Goal: Transaction & Acquisition: Book appointment/travel/reservation

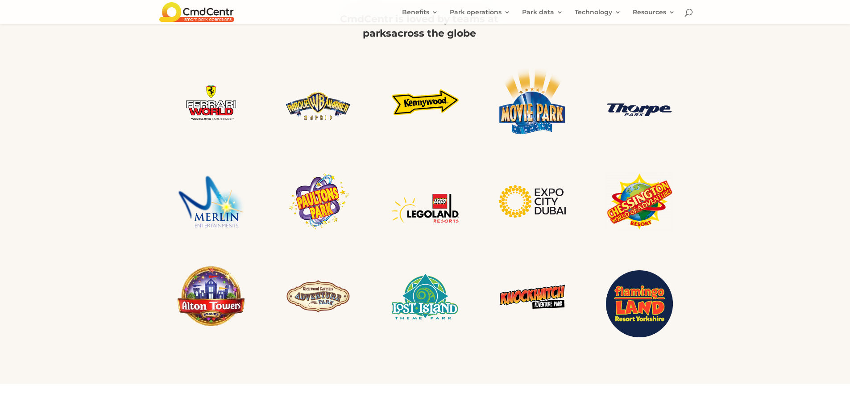
scroll to position [1696, 0]
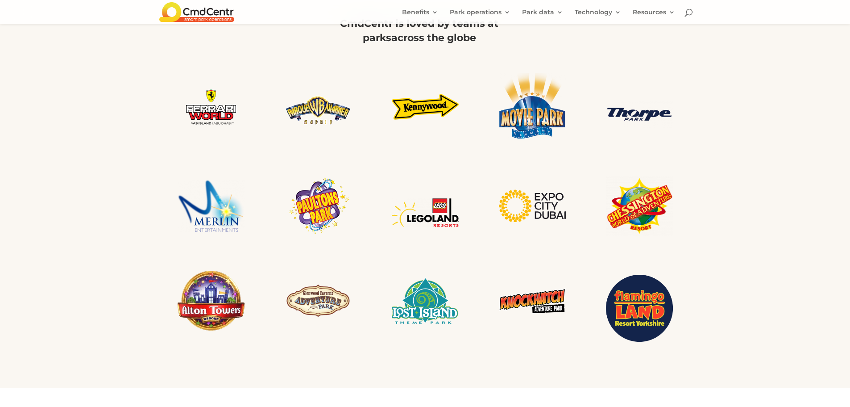
drag, startPoint x: 96, startPoint y: 212, endPoint x: 103, endPoint y: 220, distance: 10.2
click at [103, 220] on div "Built for theme parks, designed for people More powerful and less complicated t…" at bounding box center [425, 68] width 850 height 639
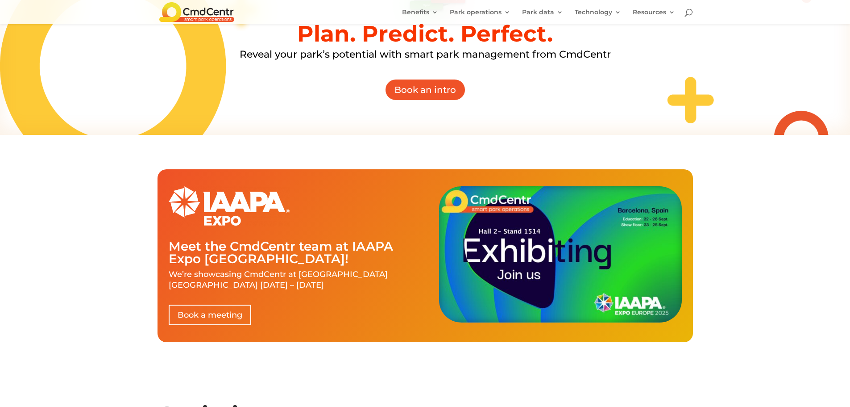
scroll to position [0, 0]
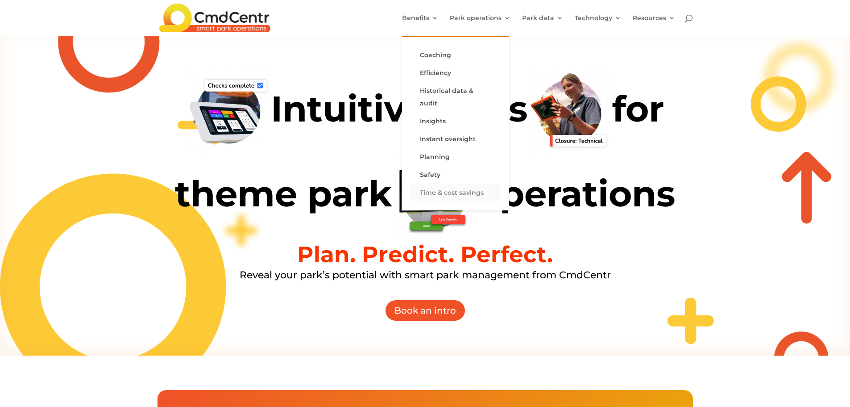
click at [454, 183] on link "Time & cost savings" at bounding box center [455, 192] width 89 height 18
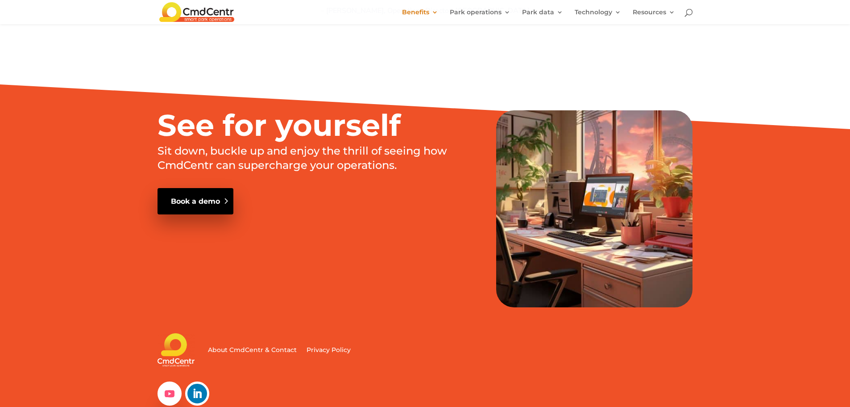
scroll to position [1095, 0]
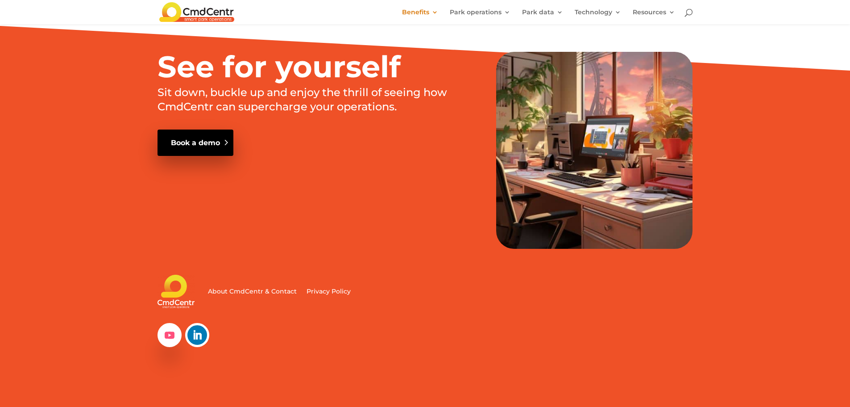
click at [198, 149] on link "Book a demo" at bounding box center [196, 142] width 76 height 26
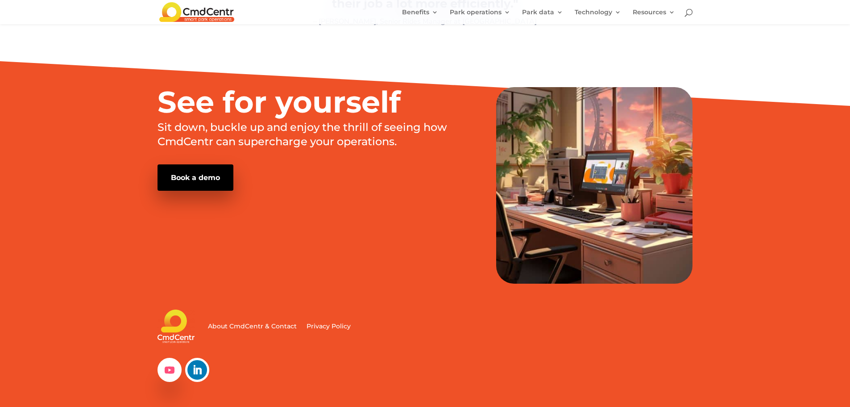
scroll to position [1049, 0]
